Goal: Task Accomplishment & Management: Complete application form

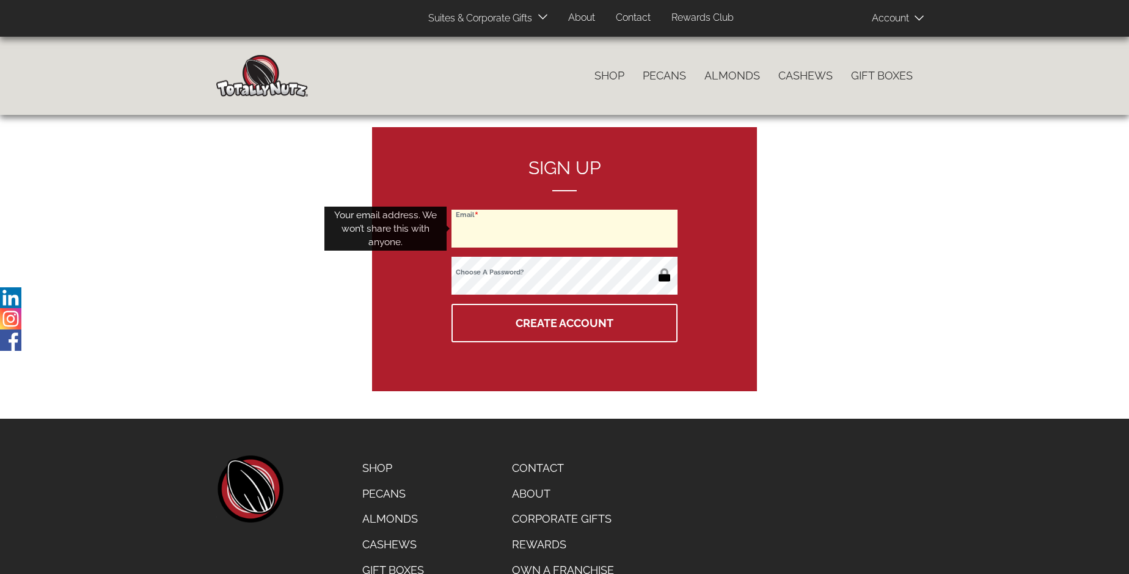
click at [564, 228] on input "Email" at bounding box center [564, 229] width 226 height 38
type input "isabelle.s.j@hotmail.com"
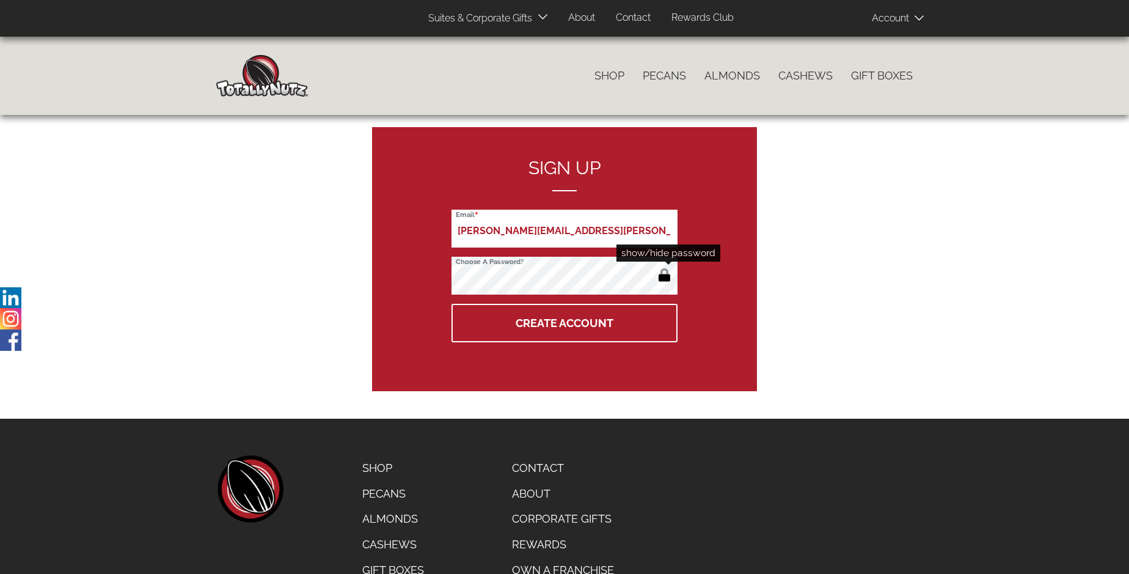
click at [664, 276] on button "button" at bounding box center [664, 276] width 20 height 20
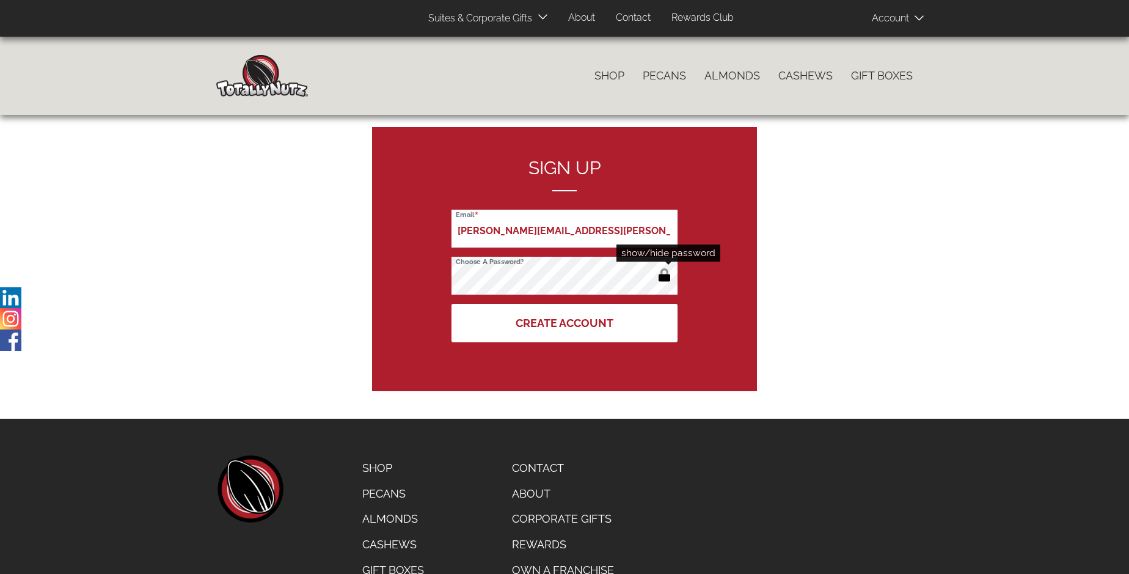
click at [564, 323] on button "Create Account" at bounding box center [564, 323] width 226 height 38
